Goal: Task Accomplishment & Management: Manage account settings

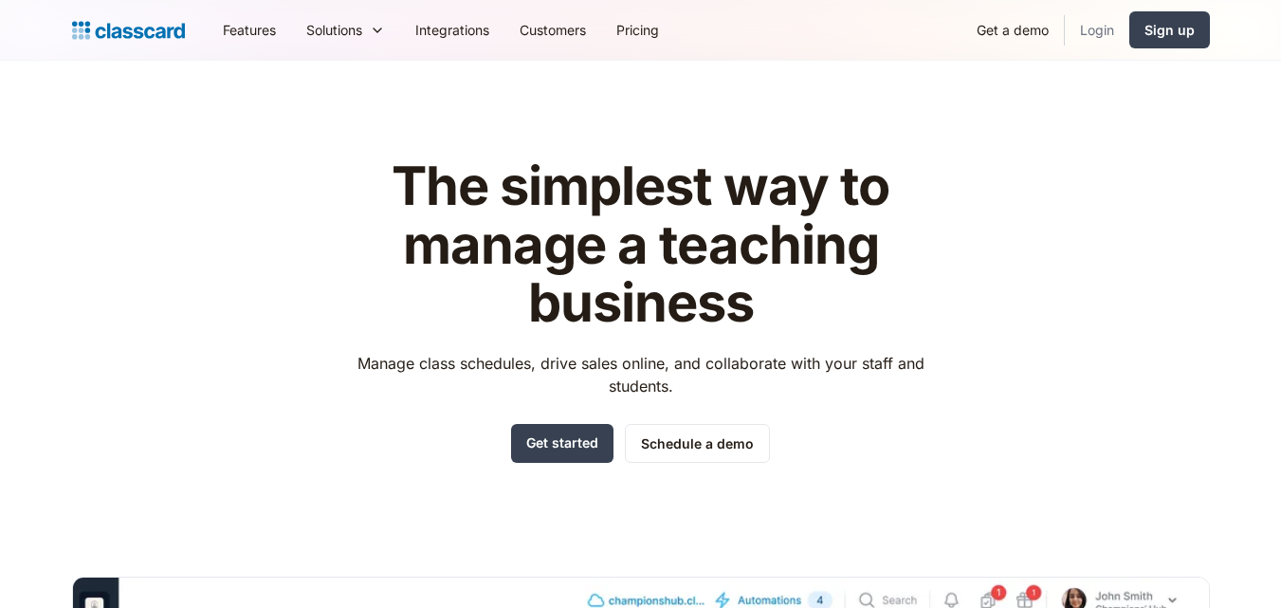
click at [1098, 32] on link "Login" at bounding box center [1096, 30] width 64 height 43
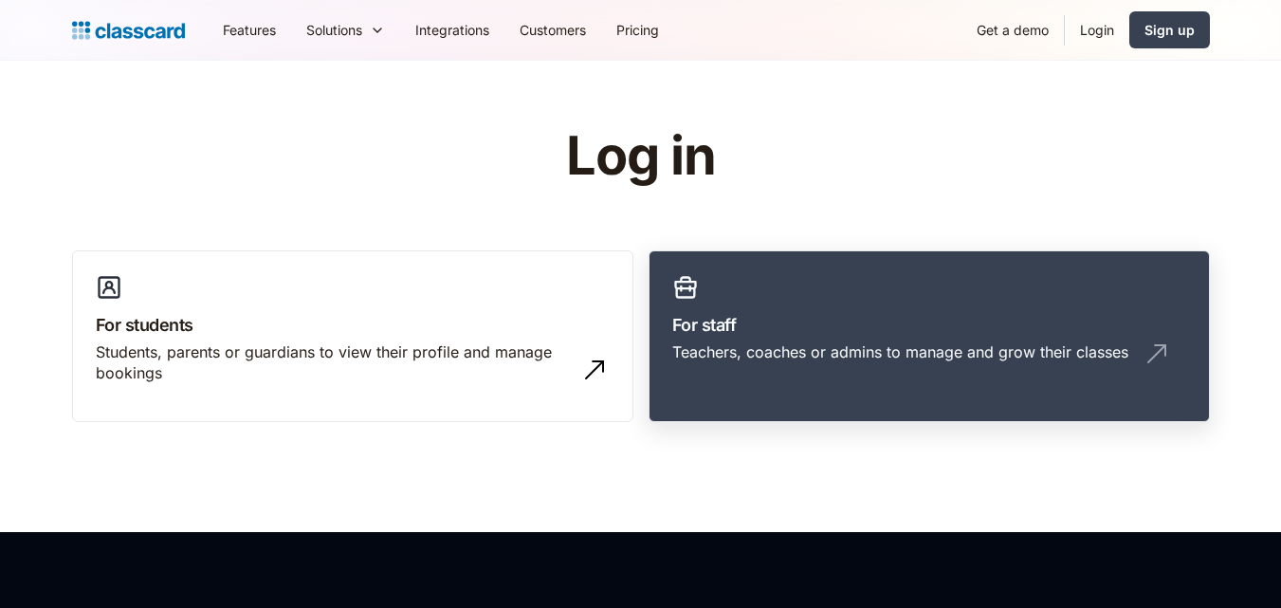
click at [777, 352] on div "Teachers, coaches or admins to manage and grow their classes" at bounding box center [900, 351] width 456 height 21
